Goal: Complete application form

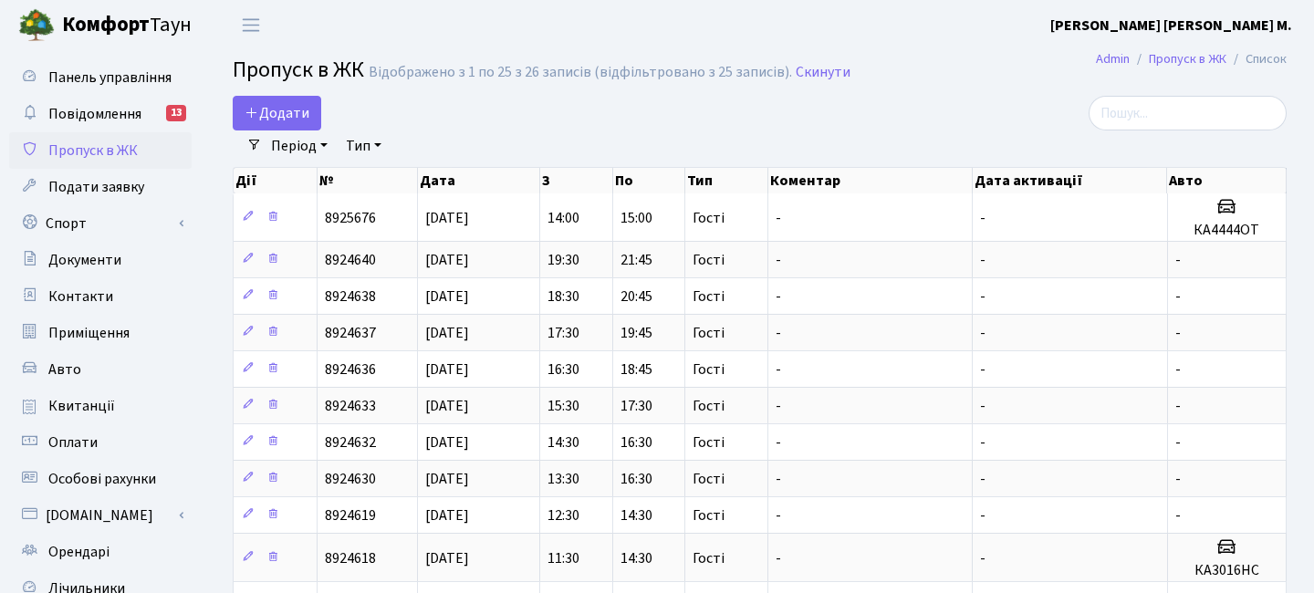
select select "25"
click at [273, 116] on span "Додати" at bounding box center [277, 113] width 65 height 20
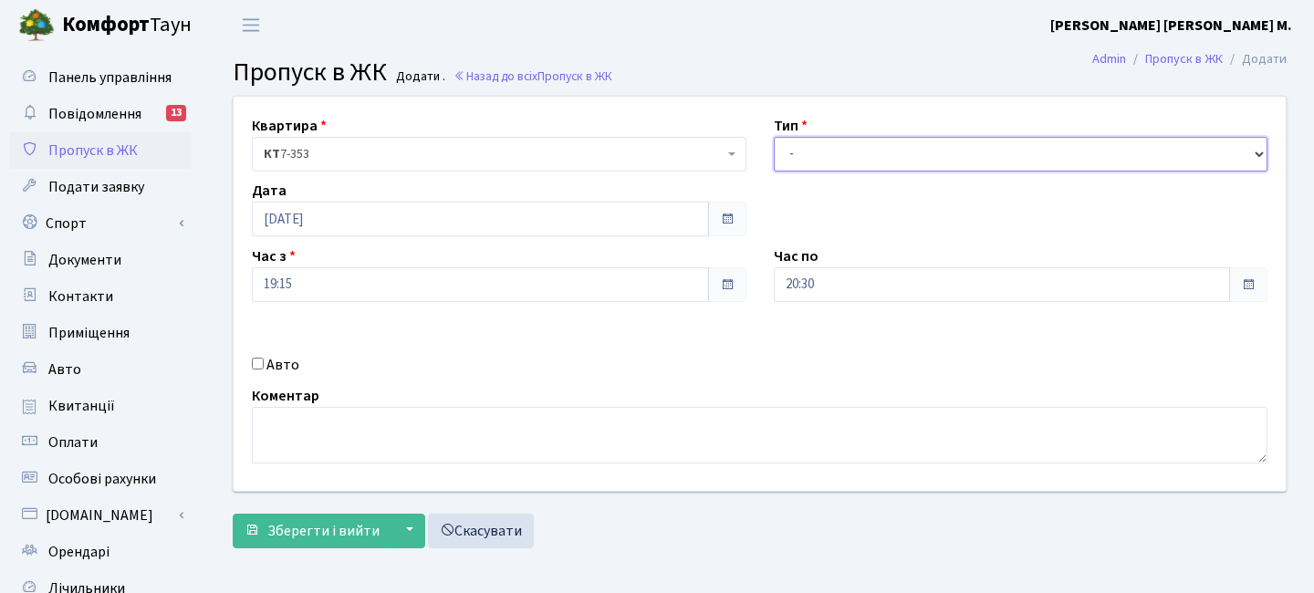
click at [921, 153] on select "- Доставка Таксі Гості Сервіс" at bounding box center [1021, 154] width 495 height 35
select select "3"
click at [774, 137] on select "- Доставка Таксі Гості Сервіс" at bounding box center [1021, 154] width 495 height 35
click at [273, 360] on label "Авто" at bounding box center [282, 365] width 33 height 22
click at [264, 360] on input "Авто" at bounding box center [258, 364] width 12 height 12
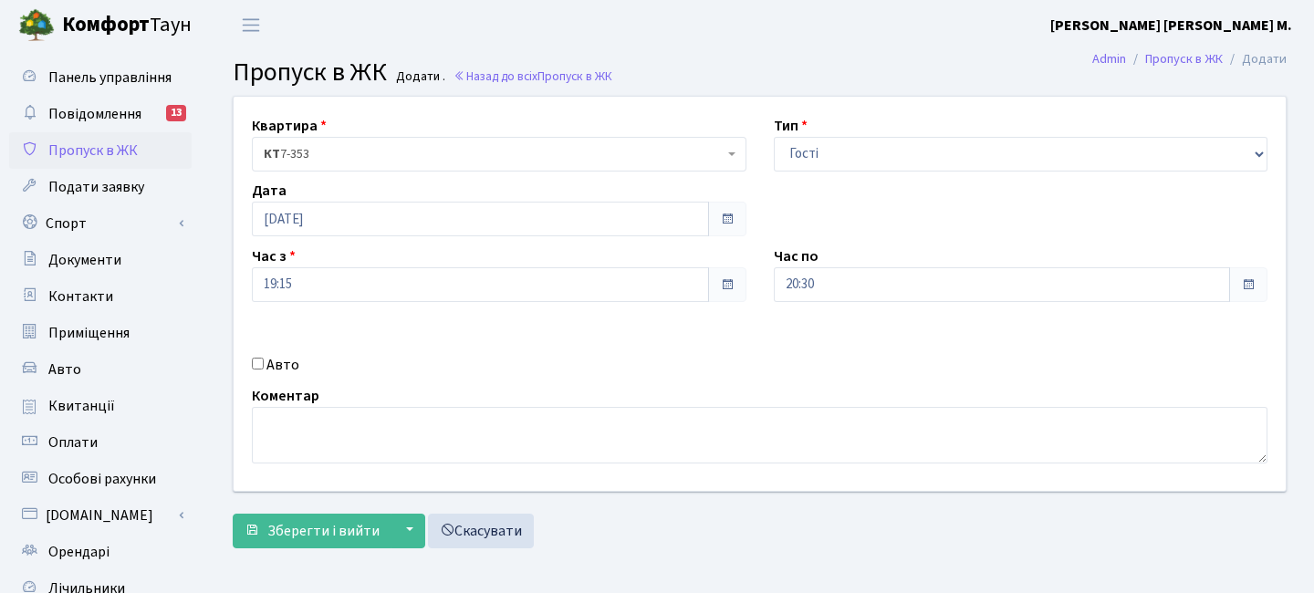
checkbox input "true"
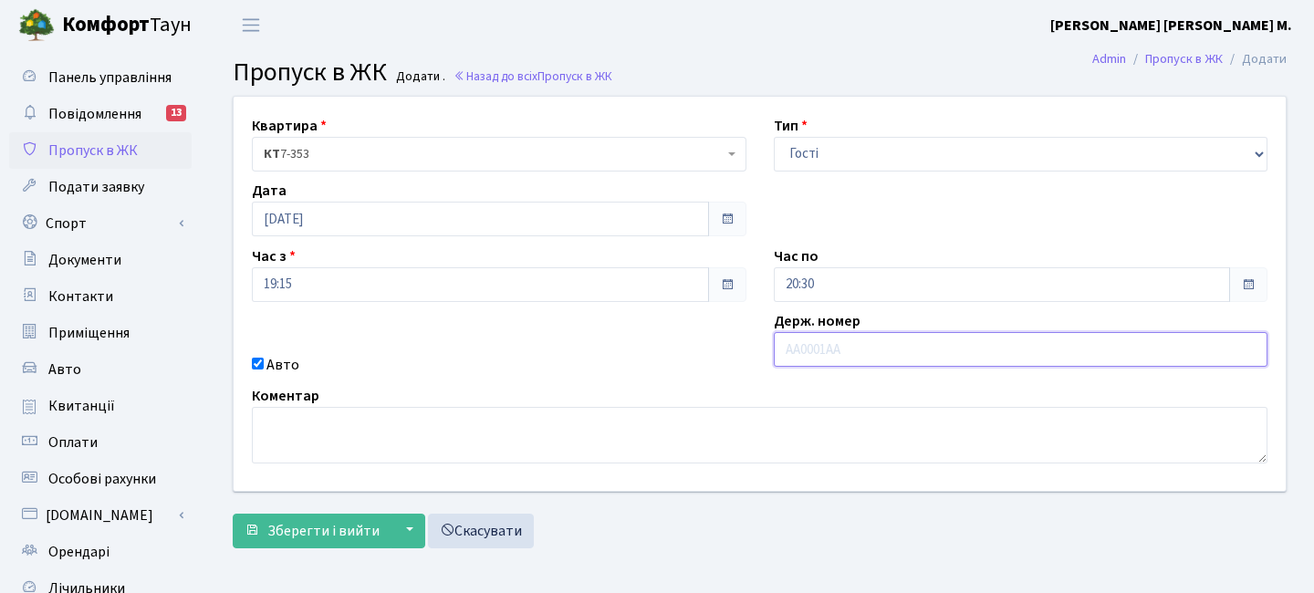
paste input "КА3139ІВ"
type input "КА3139ІВ"
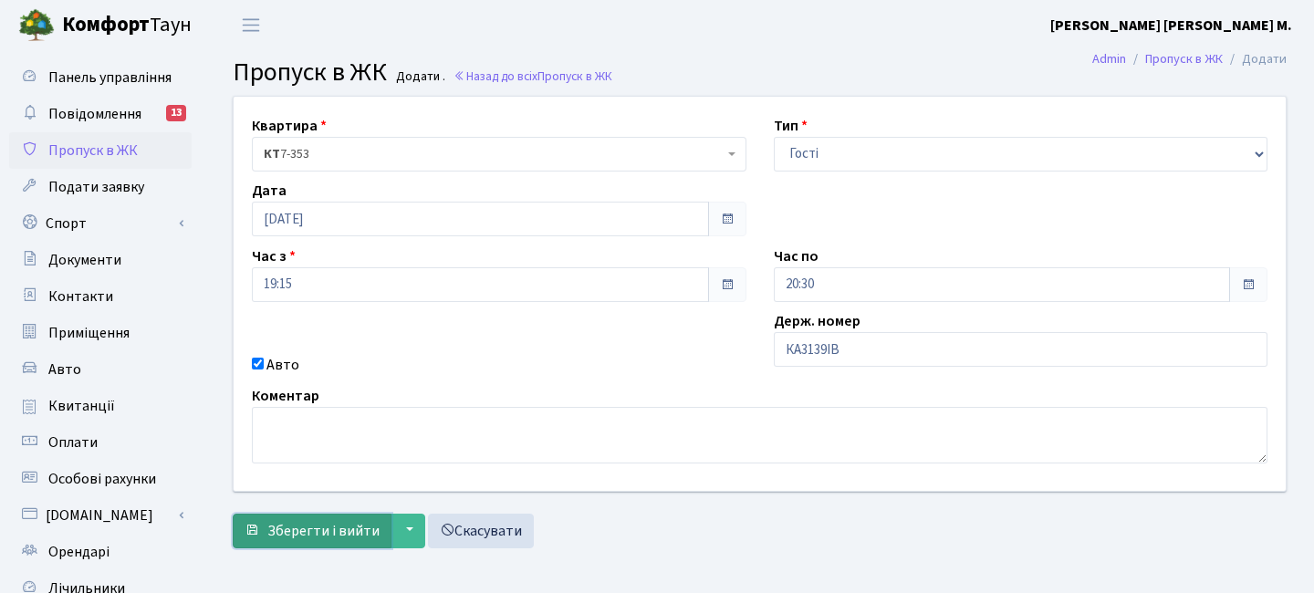
drag, startPoint x: 311, startPoint y: 530, endPoint x: 299, endPoint y: 530, distance: 11.9
click at [309, 531] on span "Зберегти і вийти" at bounding box center [323, 531] width 112 height 20
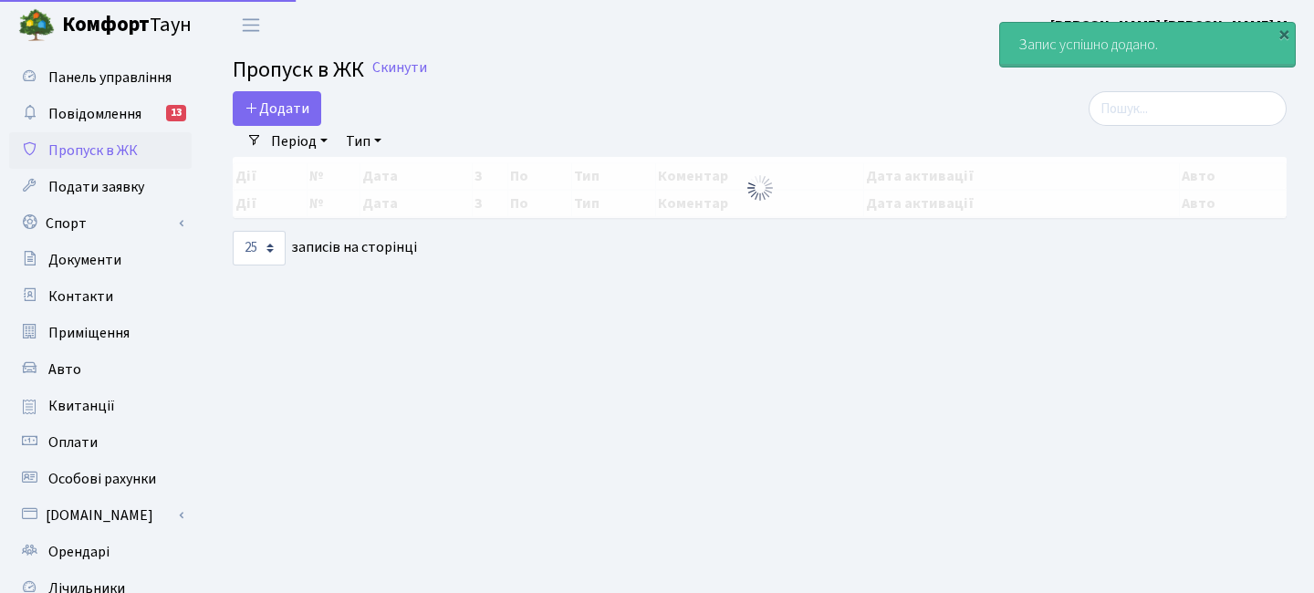
select select "25"
